Goal: Task Accomplishment & Management: Manage account settings

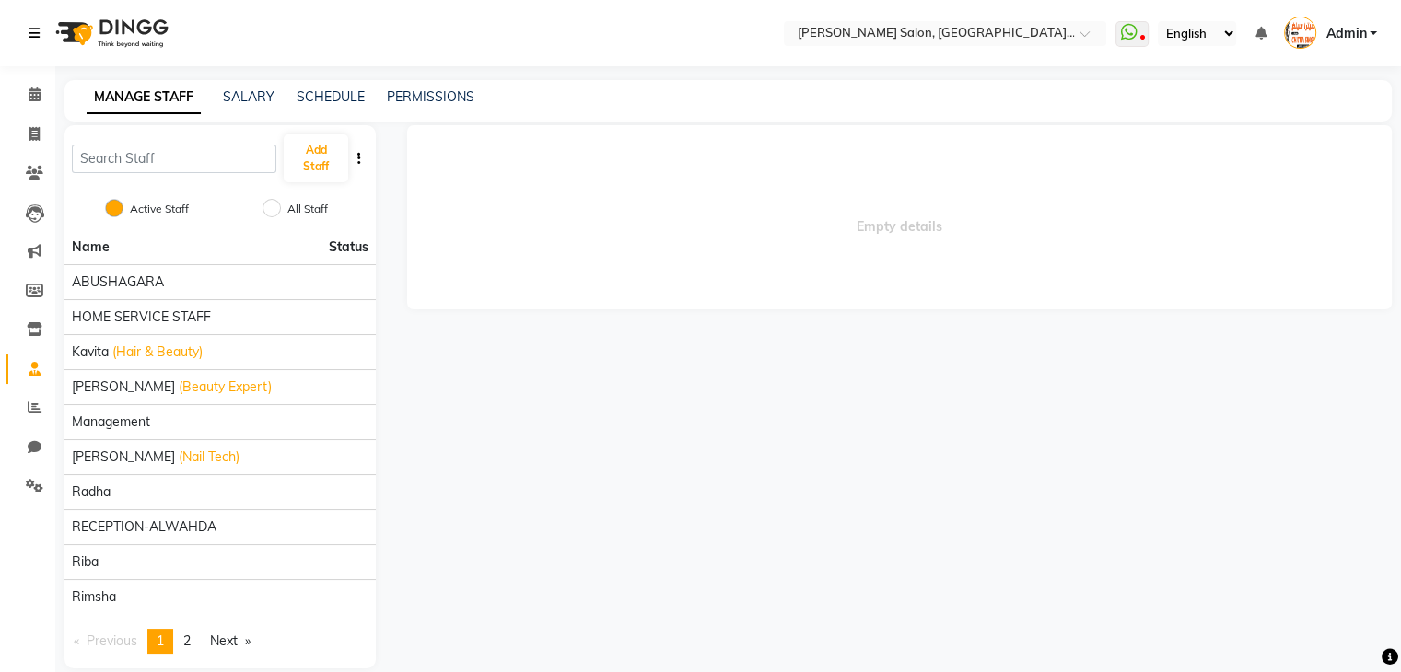
click at [35, 32] on icon at bounding box center [34, 33] width 11 height 13
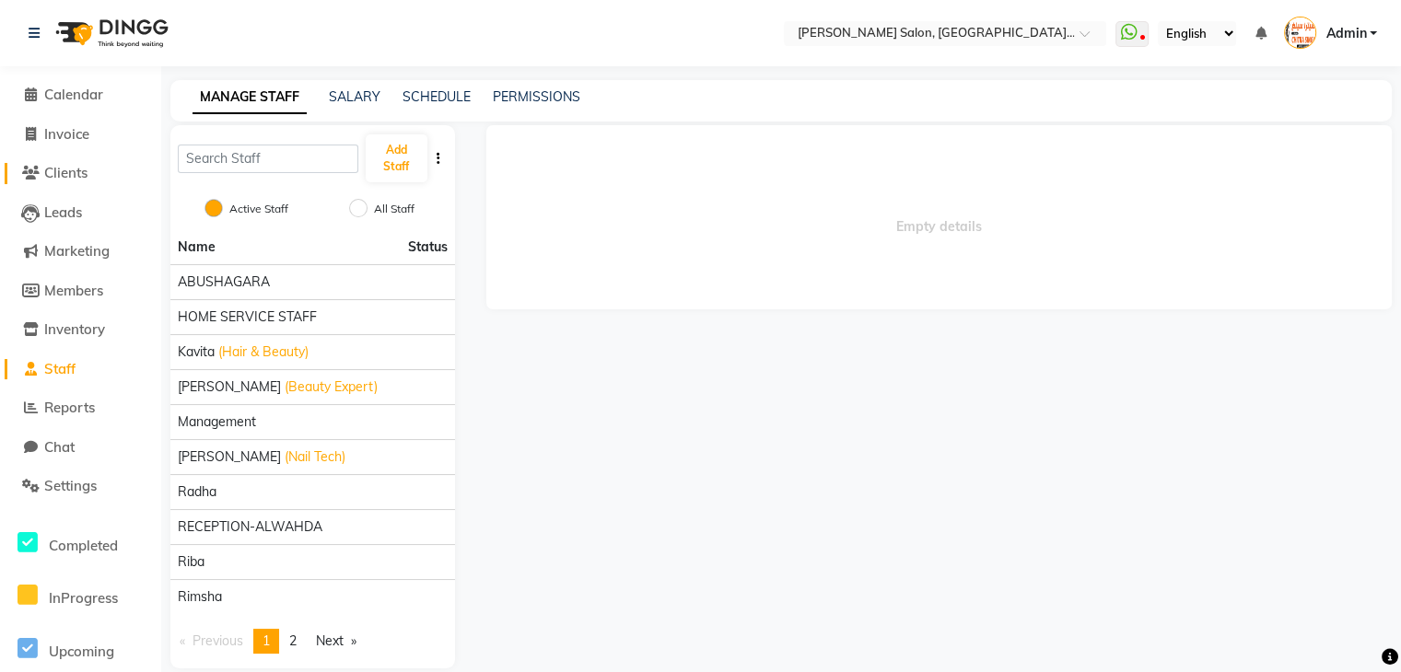
click at [75, 170] on span "Clients" at bounding box center [65, 172] width 43 height 17
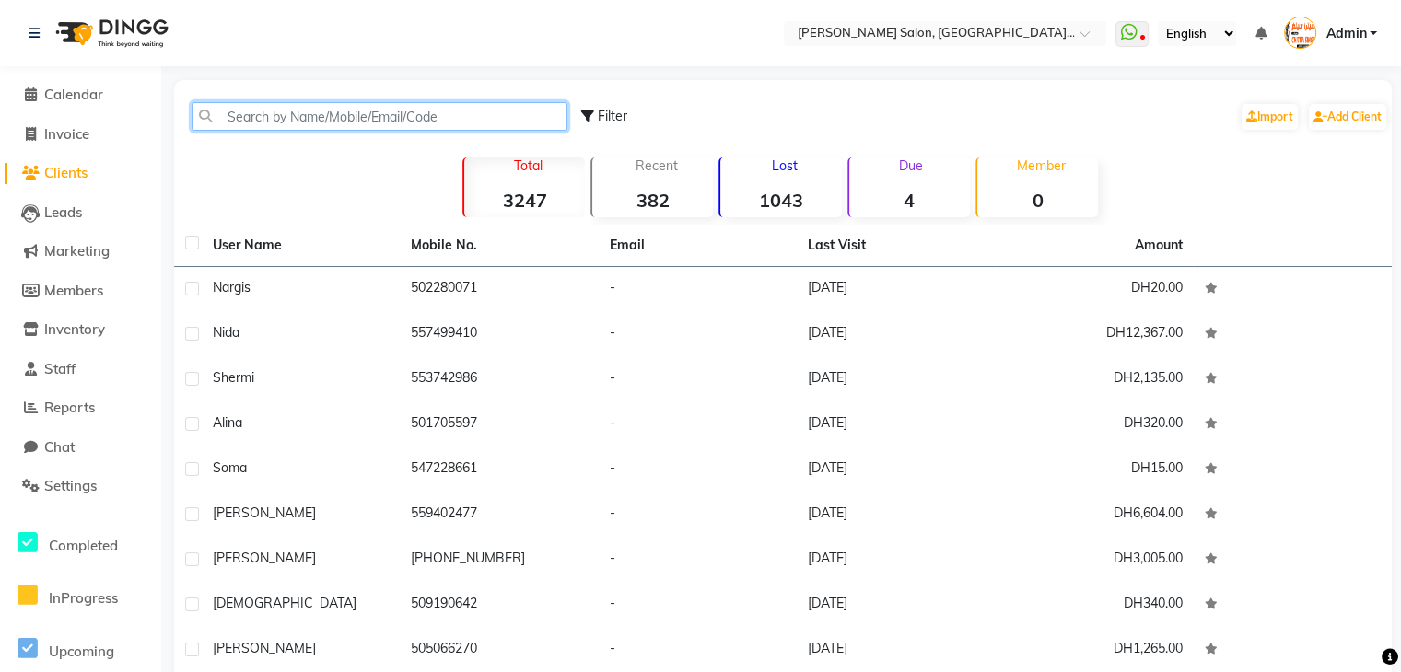
click at [277, 110] on input "text" at bounding box center [380, 116] width 376 height 29
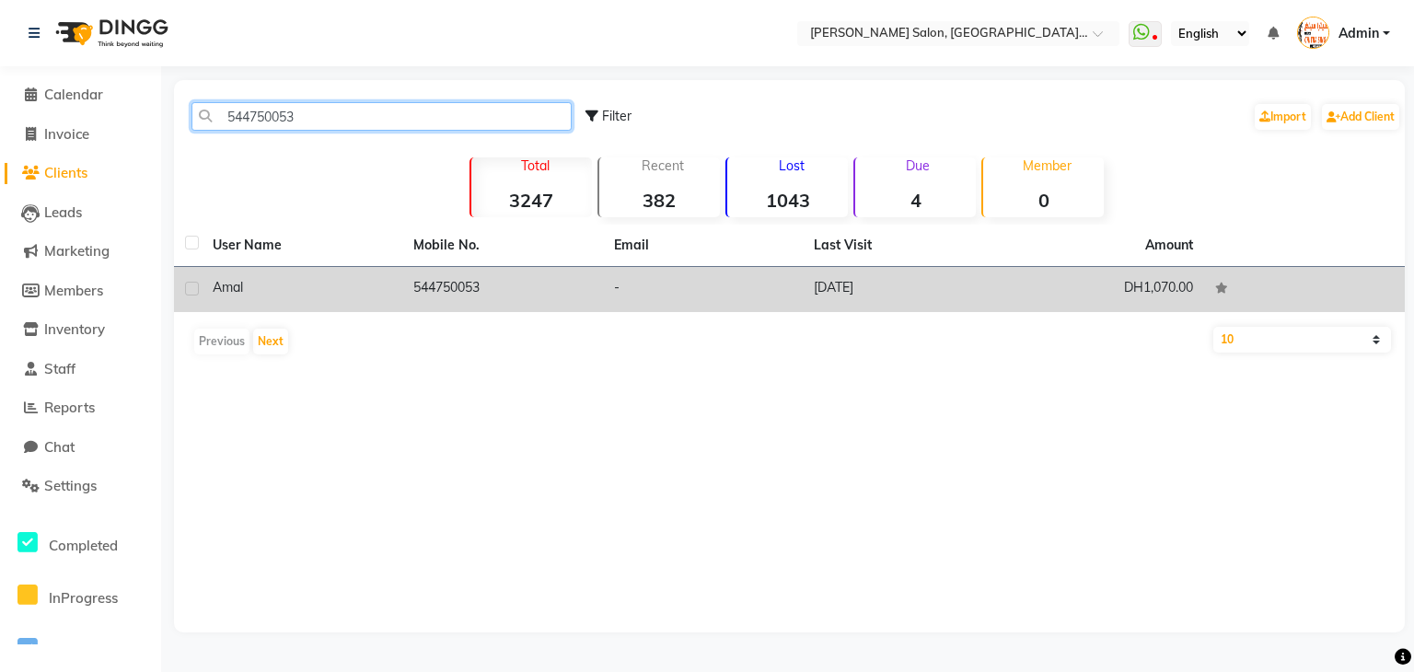
type input "544750053"
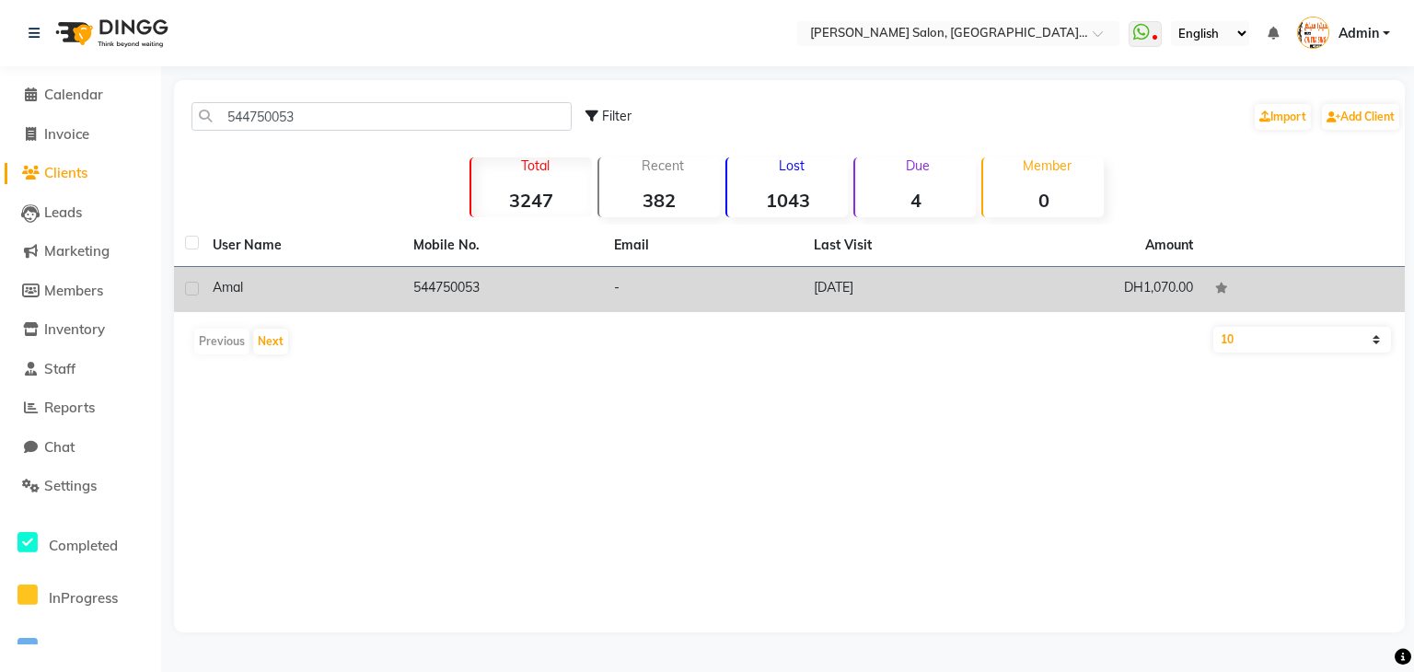
click at [456, 285] on td "544750053" at bounding box center [502, 289] width 201 height 45
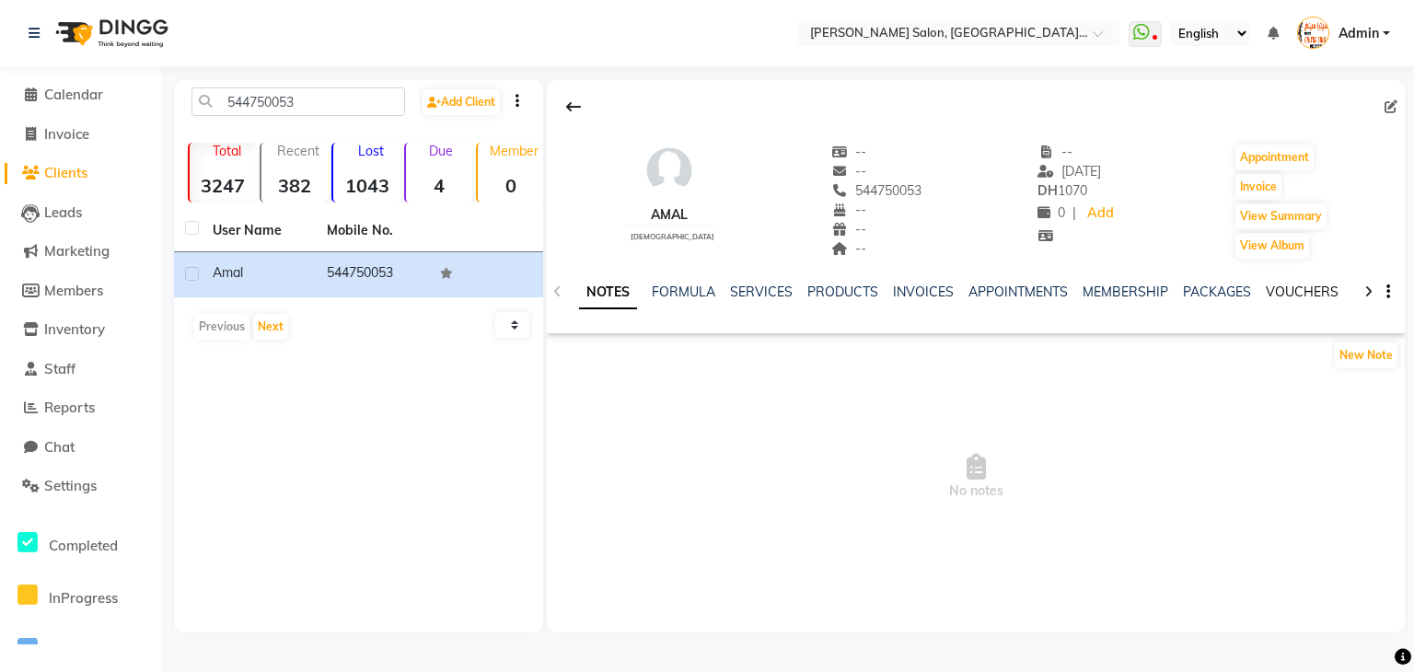
click at [1285, 295] on link "VOUCHERS" at bounding box center [1302, 292] width 73 height 17
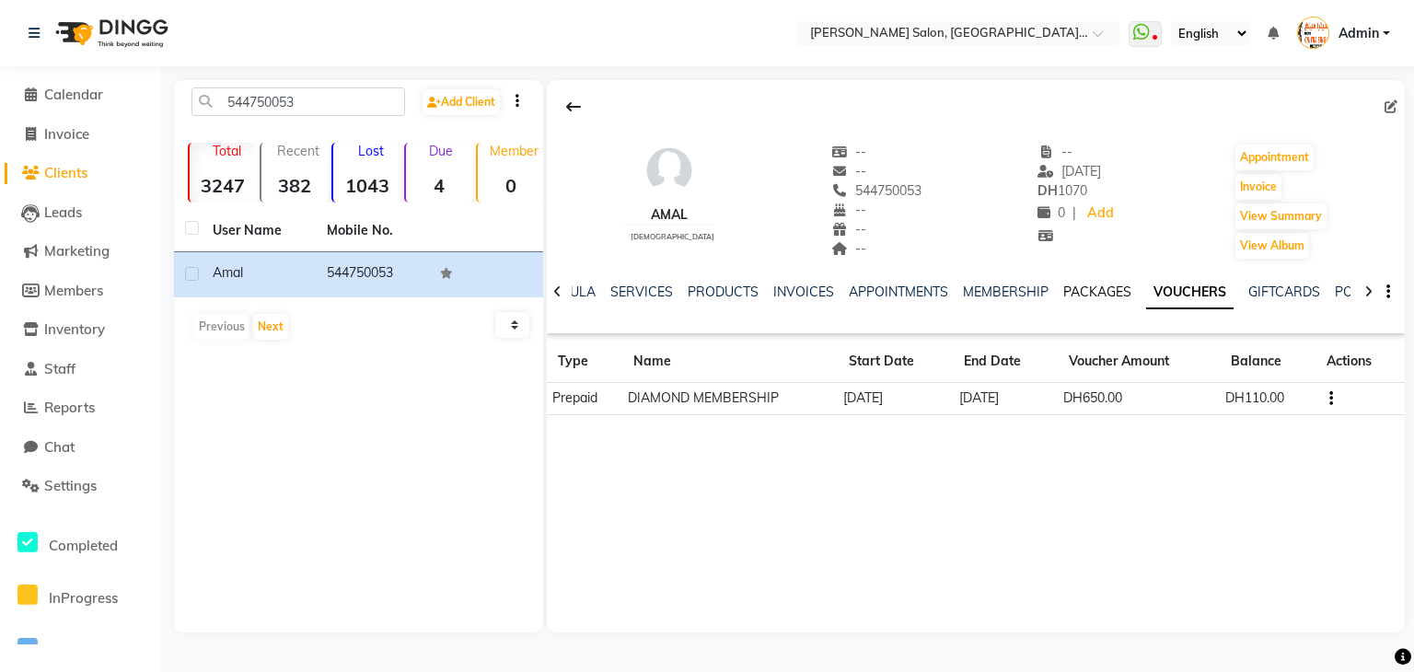
click at [1094, 290] on link "PACKAGES" at bounding box center [1098, 292] width 68 height 17
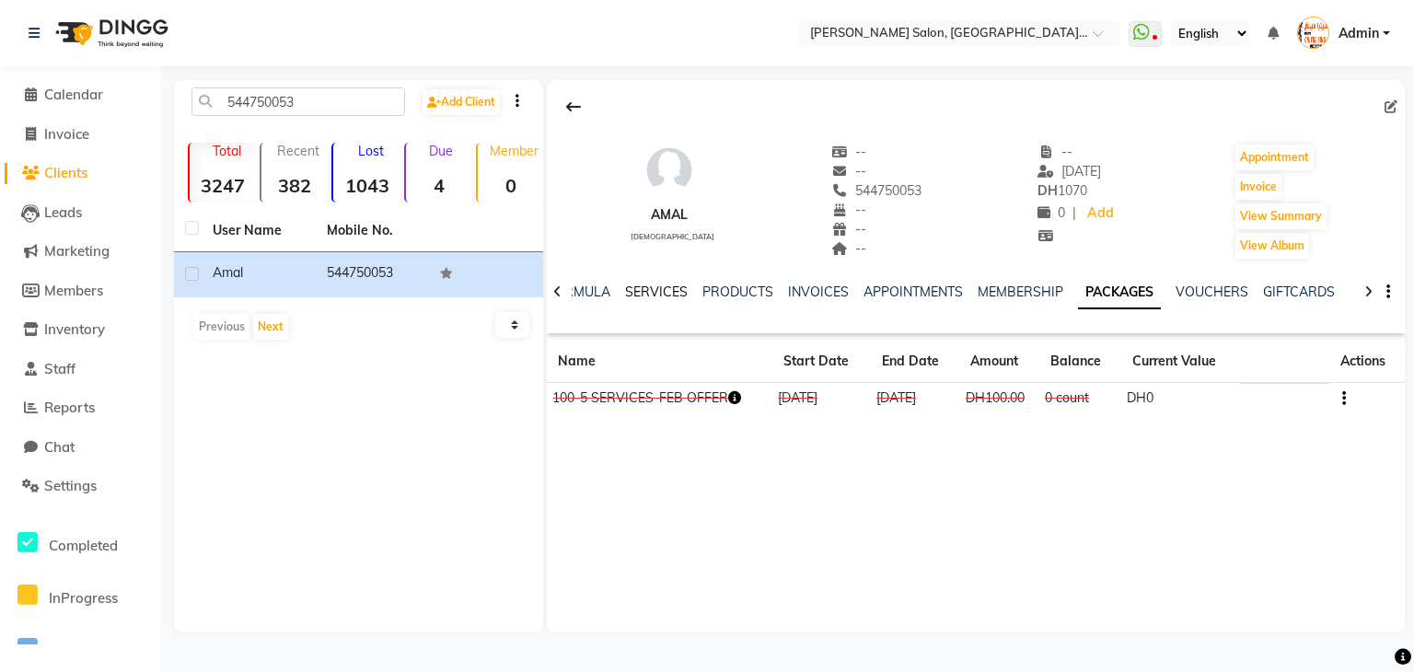
click at [660, 292] on link "SERVICES" at bounding box center [656, 292] width 63 height 17
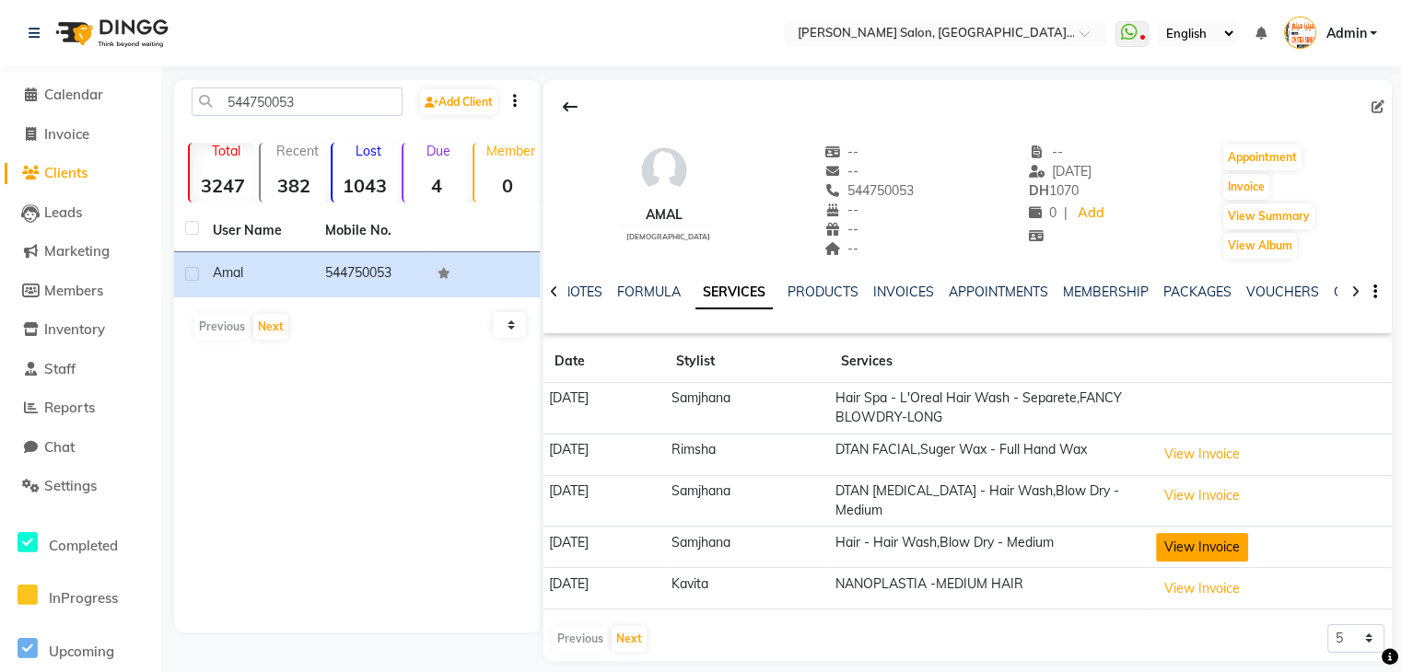
click at [1227, 547] on button "View Invoice" at bounding box center [1202, 547] width 92 height 29
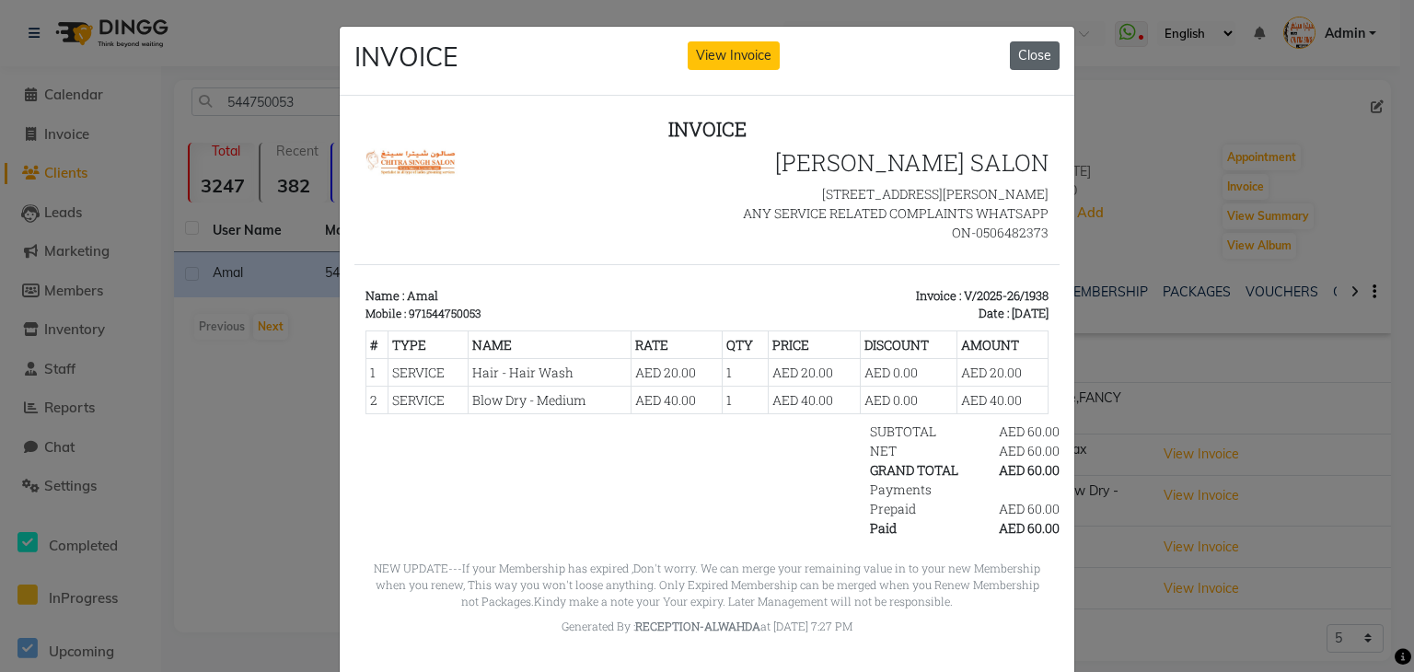
click at [1029, 58] on button "Close" at bounding box center [1035, 55] width 50 height 29
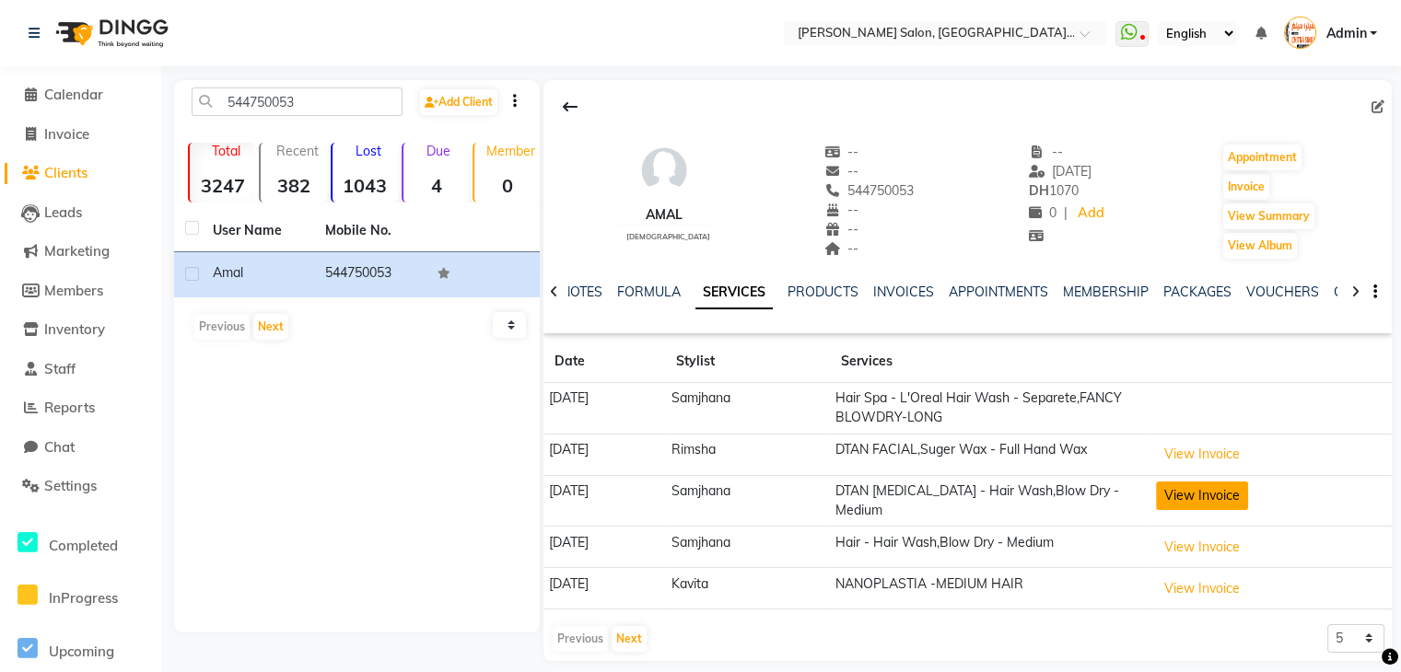
click at [1227, 486] on button "View Invoice" at bounding box center [1202, 496] width 92 height 29
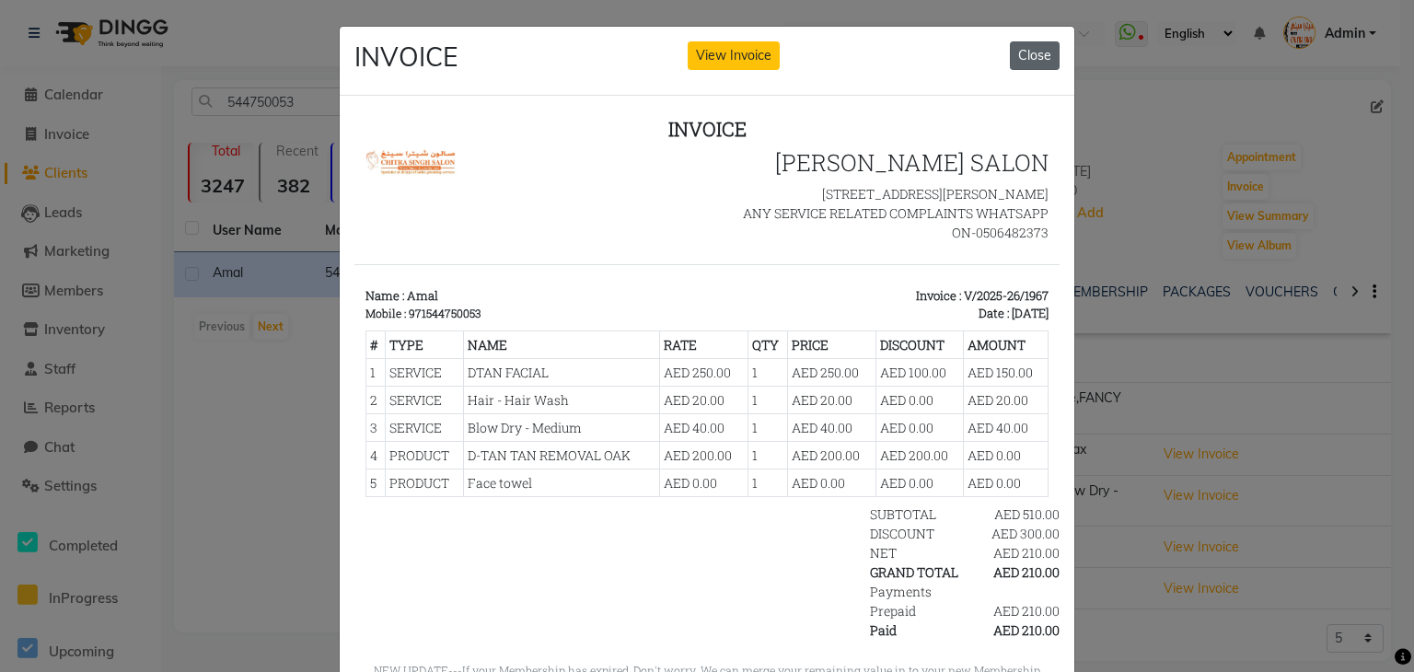
click at [1034, 52] on button "Close" at bounding box center [1035, 55] width 50 height 29
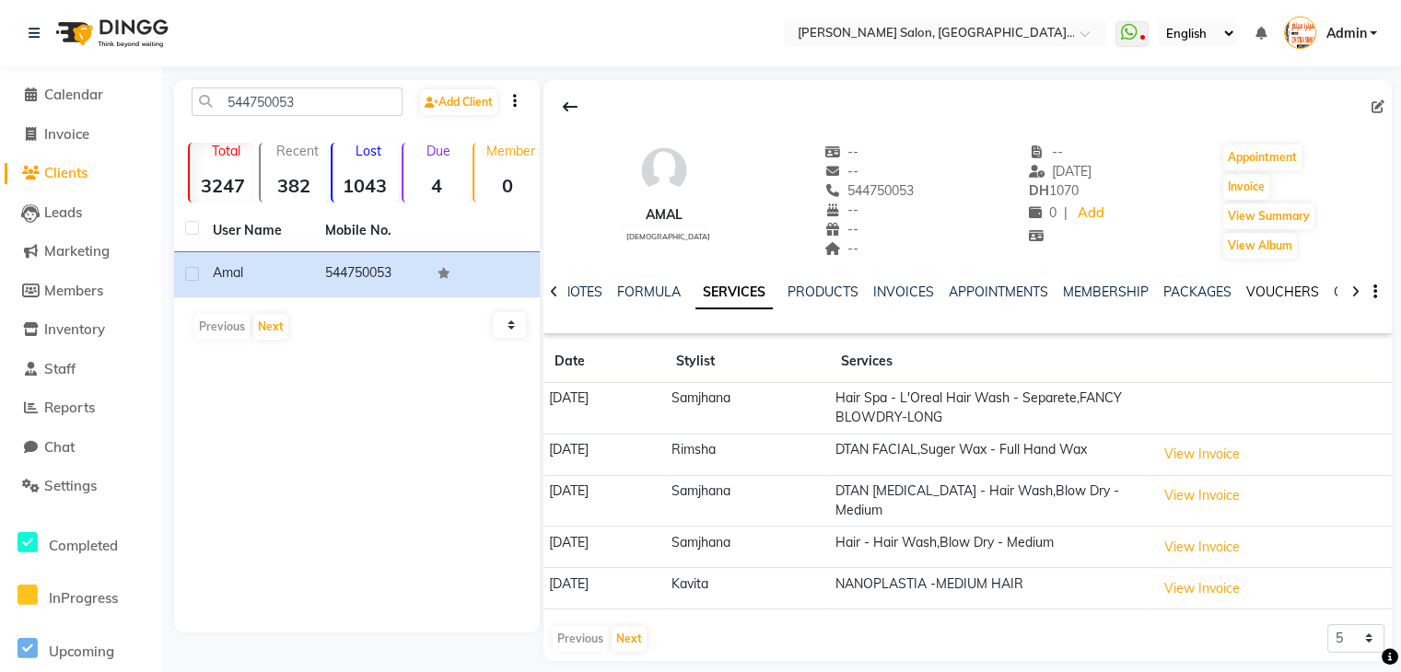
click at [1260, 288] on link "VOUCHERS" at bounding box center [1282, 292] width 73 height 17
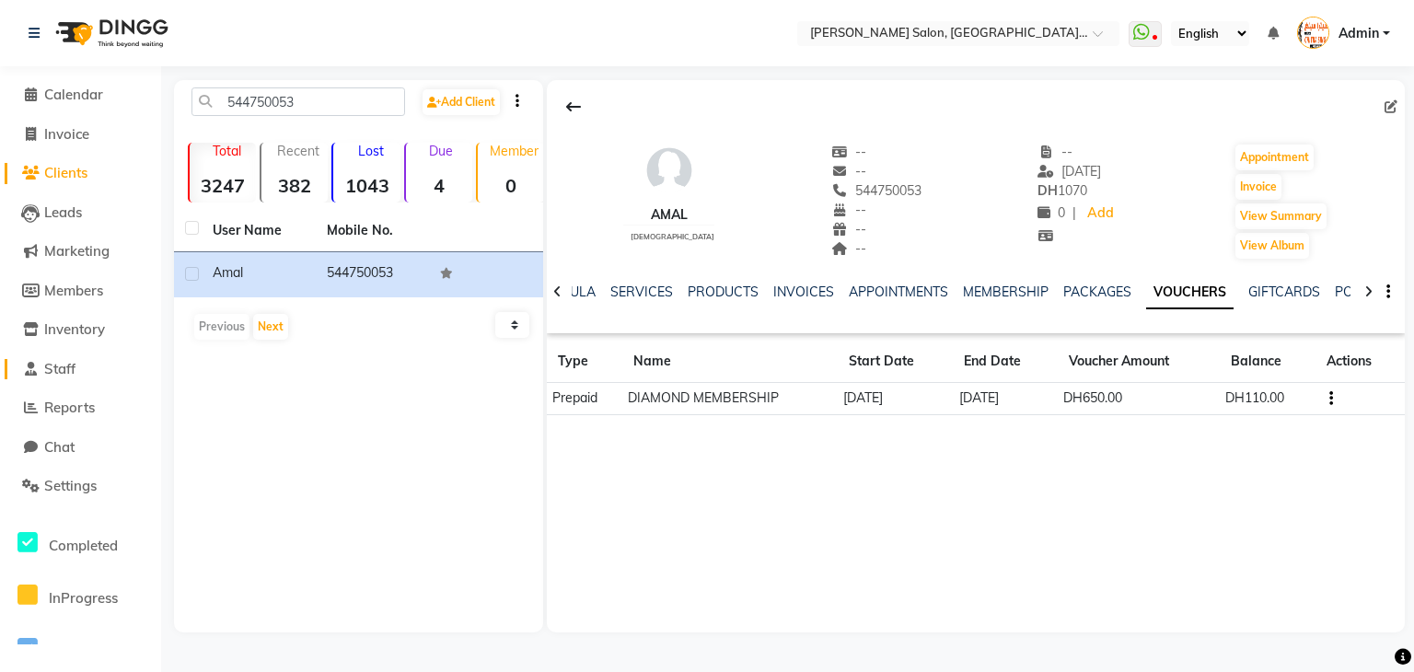
click at [67, 364] on span "Staff" at bounding box center [59, 368] width 31 height 17
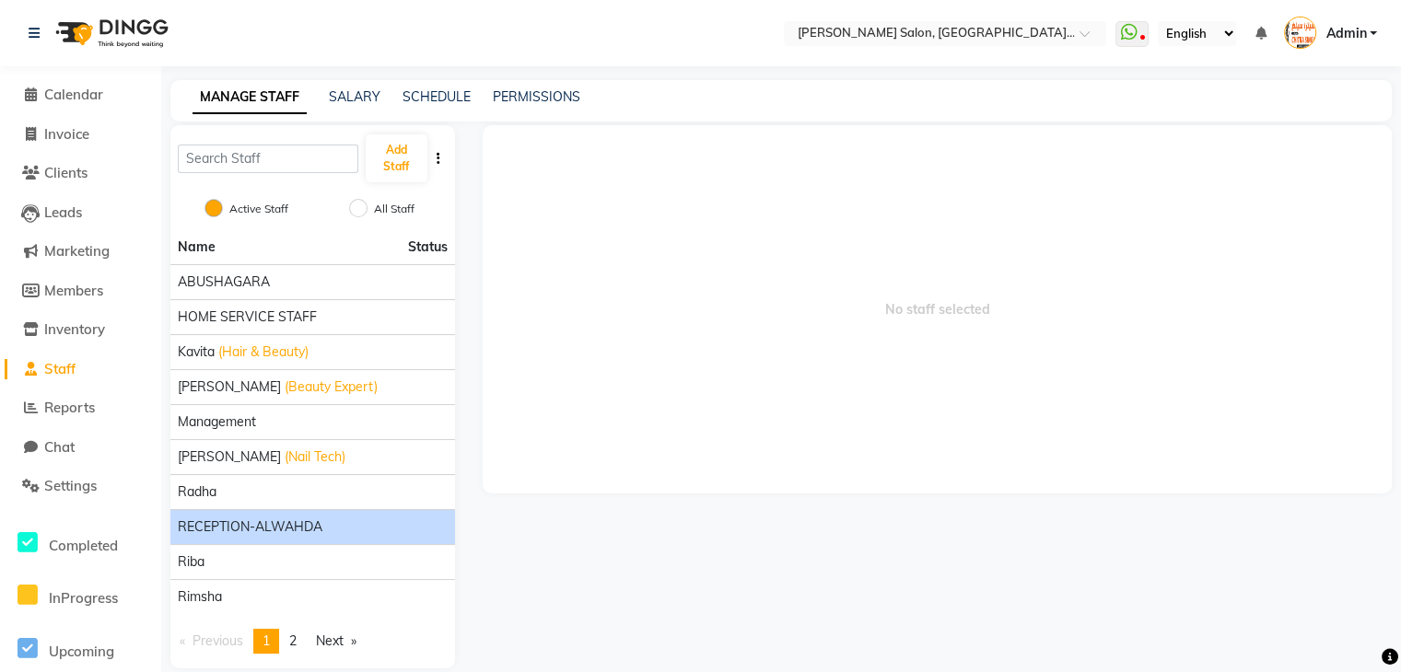
click at [254, 520] on span "RECEPTION-ALWAHDA" at bounding box center [250, 527] width 145 height 19
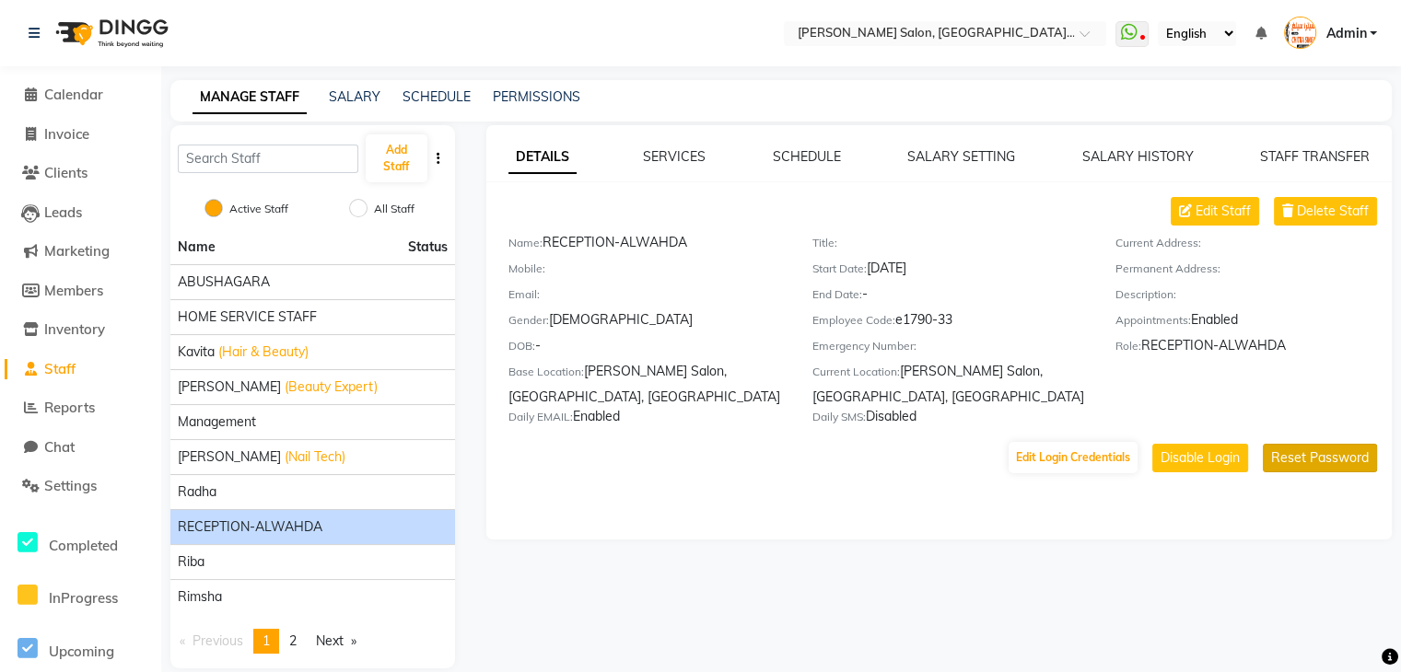
click at [1285, 472] on button "Reset Password" at bounding box center [1319, 458] width 114 height 29
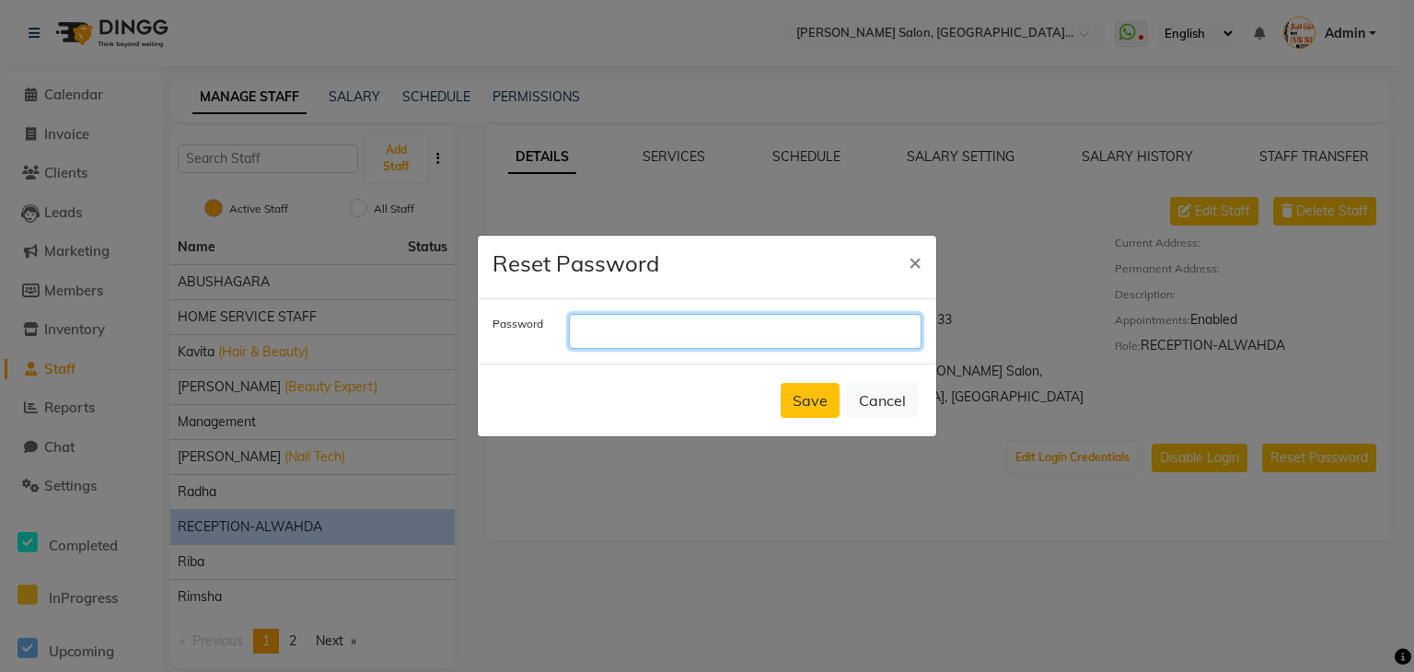
click at [619, 333] on input "text" at bounding box center [745, 331] width 353 height 35
type input "onion"
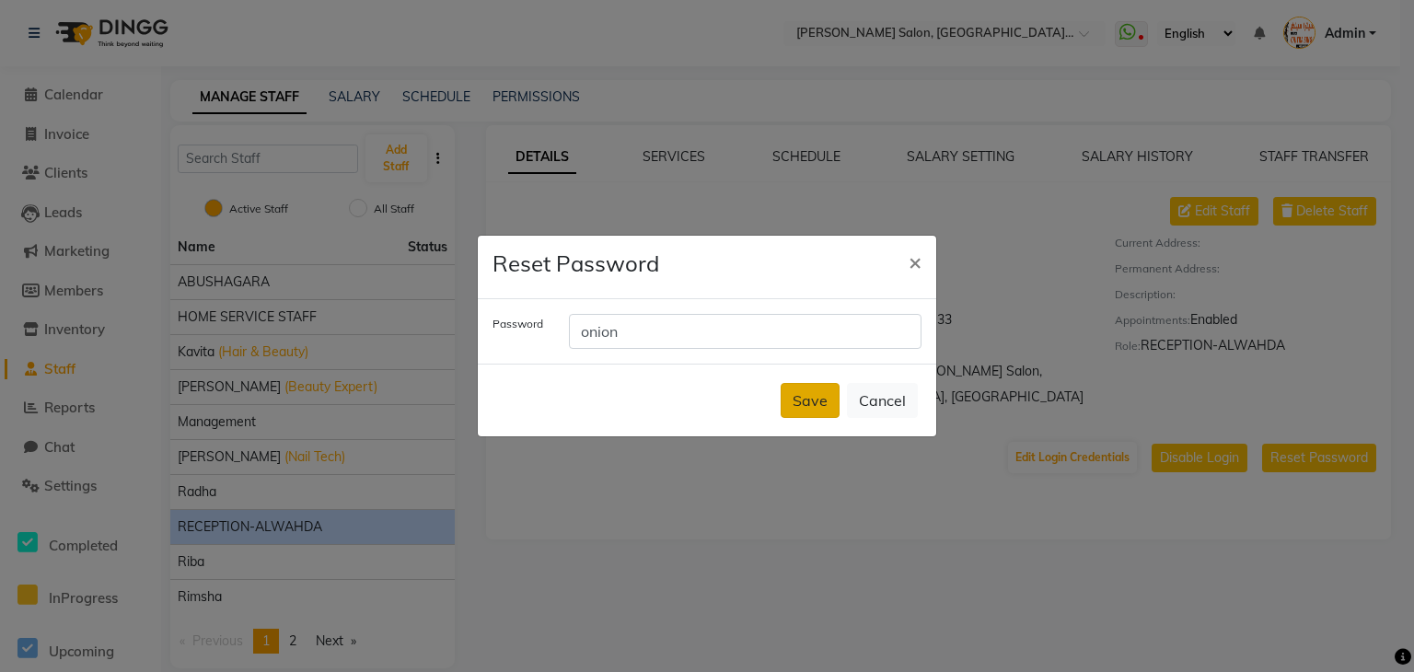
click at [789, 392] on button "Save" at bounding box center [810, 400] width 59 height 35
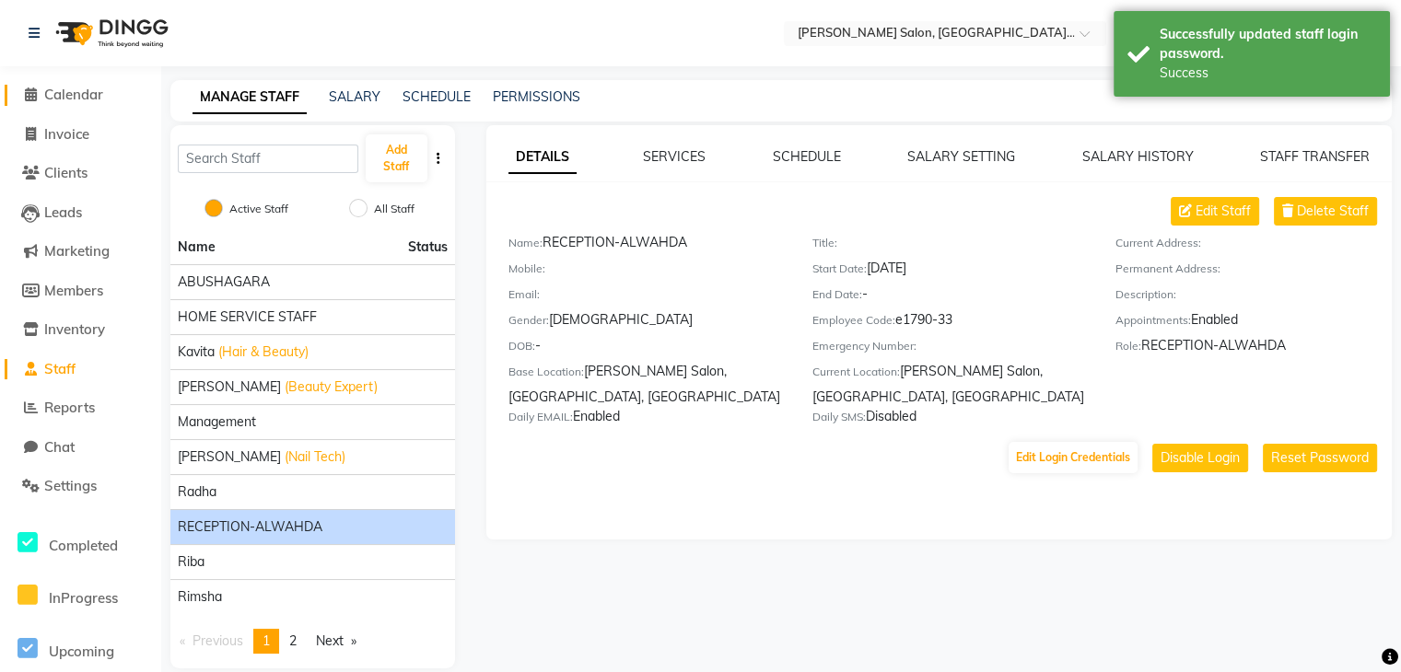
click at [33, 97] on icon at bounding box center [31, 94] width 12 height 14
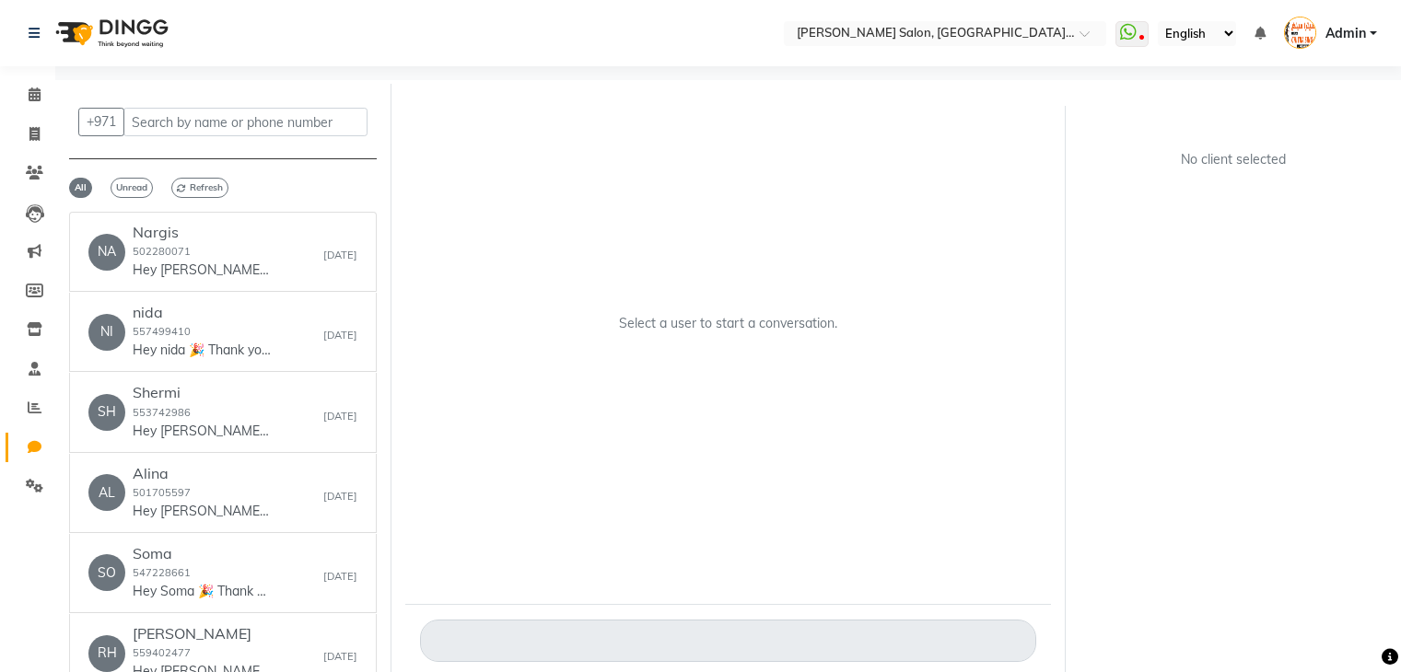
select select "100"
